Goal: Browse casually

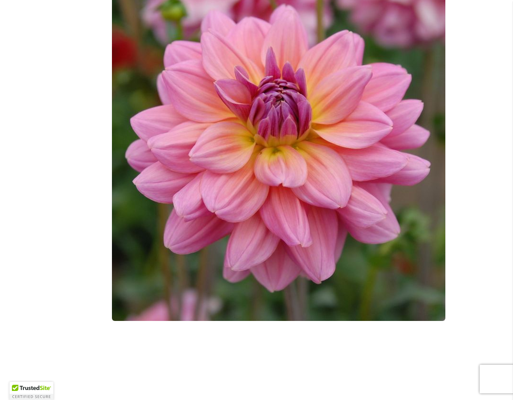
scroll to position [238, 0]
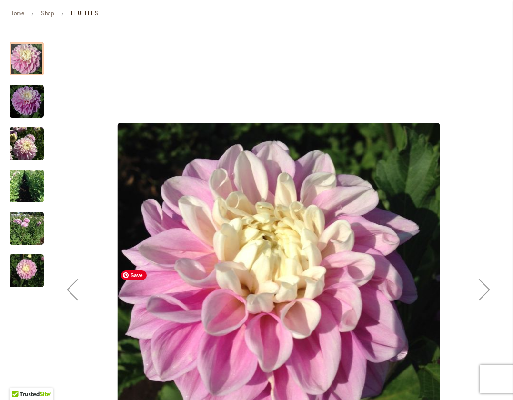
scroll to position [190, 0]
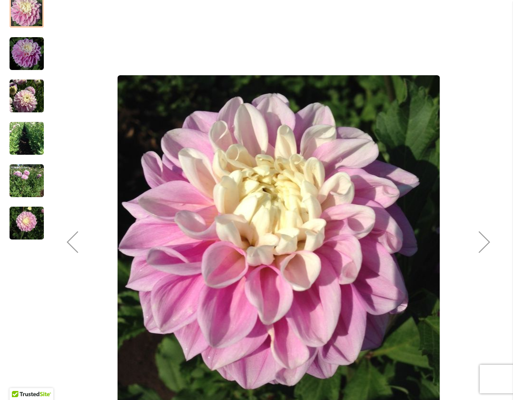
click at [25, 217] on img "FLUFFLES" at bounding box center [27, 223] width 34 height 46
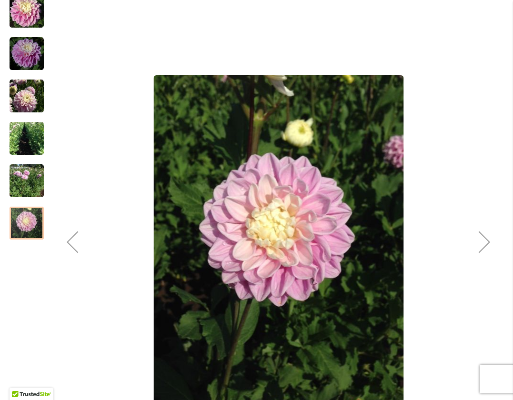
click at [20, 60] on img "FLUFFLES" at bounding box center [27, 54] width 34 height 34
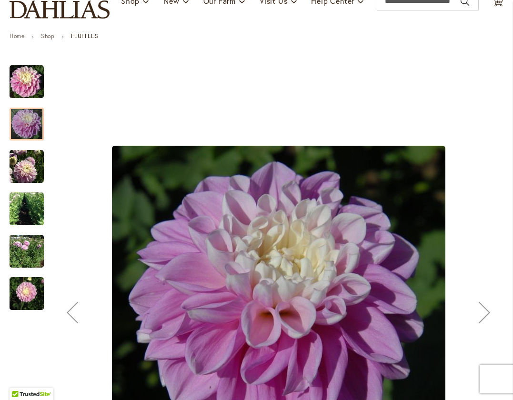
scroll to position [95, 0]
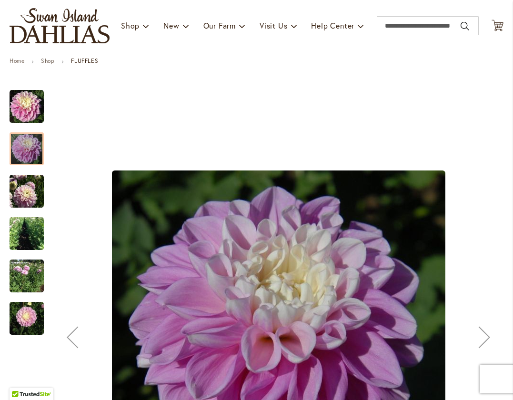
click at [28, 103] on img "FLUFFLES" at bounding box center [27, 106] width 34 height 35
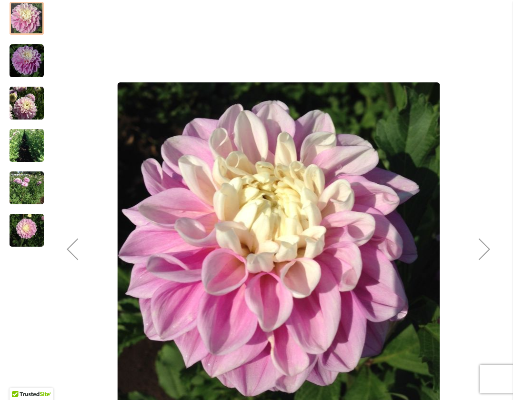
scroll to position [190, 0]
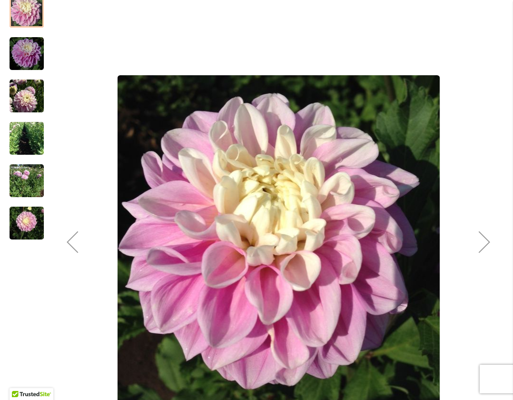
click at [26, 229] on img "FLUFFLES" at bounding box center [27, 223] width 34 height 46
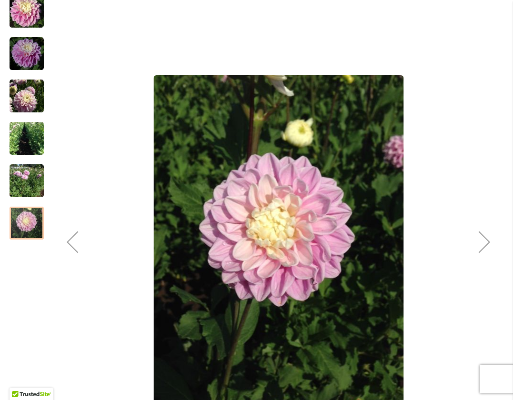
click at [479, 161] on button "Next" at bounding box center [484, 241] width 38 height 513
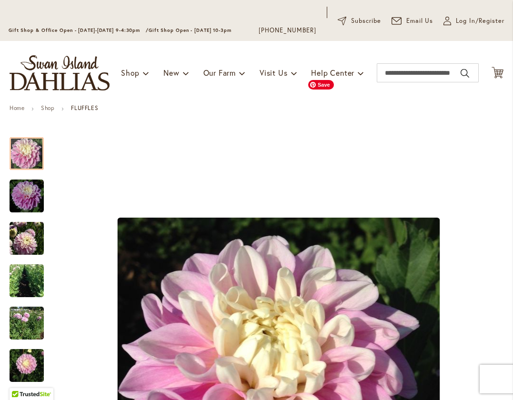
scroll to position [48, 0]
